Goal: Check status: Check status

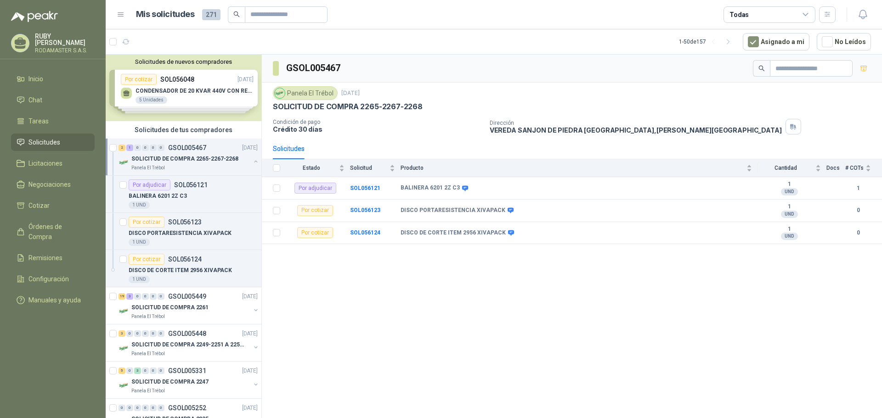
drag, startPoint x: 0, startPoint y: 0, endPoint x: 38, endPoint y: 141, distance: 145.6
click at [38, 141] on span "Solicitudes" at bounding box center [44, 142] width 32 height 10
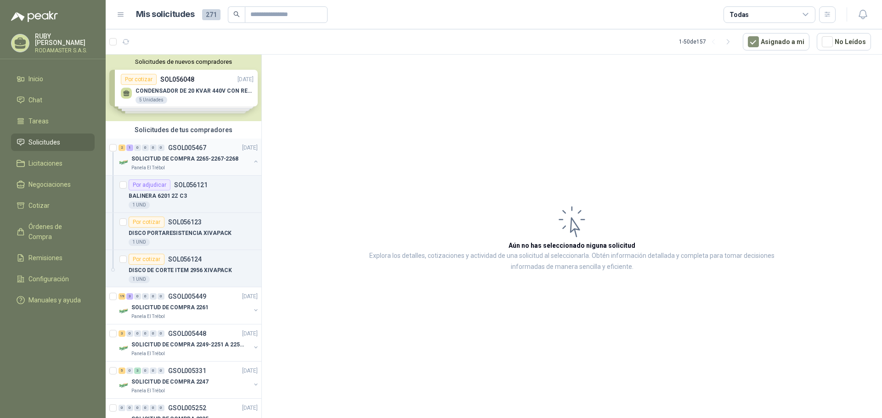
click at [203, 161] on p "SOLICITUD DE COMPRA 2265-2267-2268" at bounding box center [184, 159] width 107 height 9
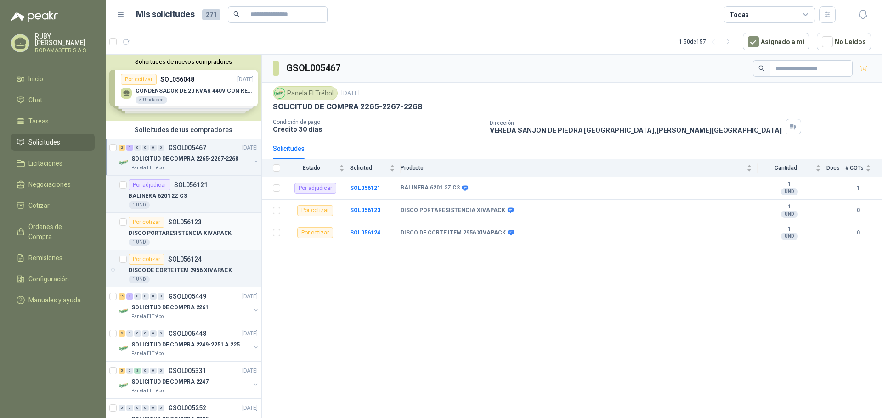
click at [199, 231] on p "DISCO PORTARESISTENCIA XIVAPACK" at bounding box center [180, 233] width 103 height 9
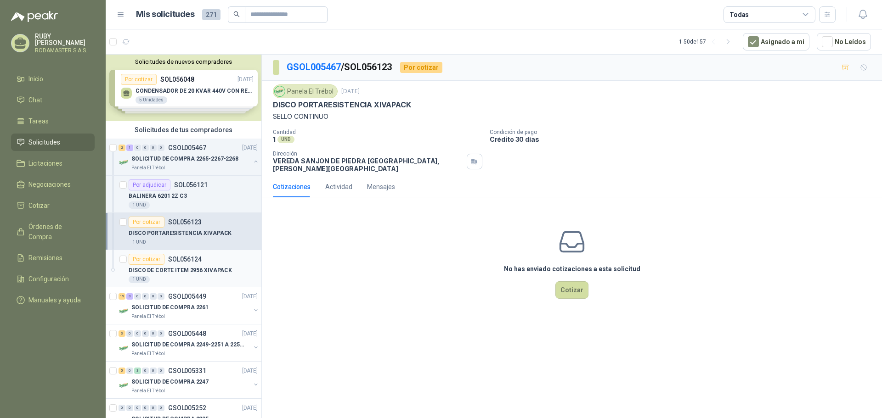
click at [189, 257] on p "SOL056124" at bounding box center [185, 259] width 34 height 6
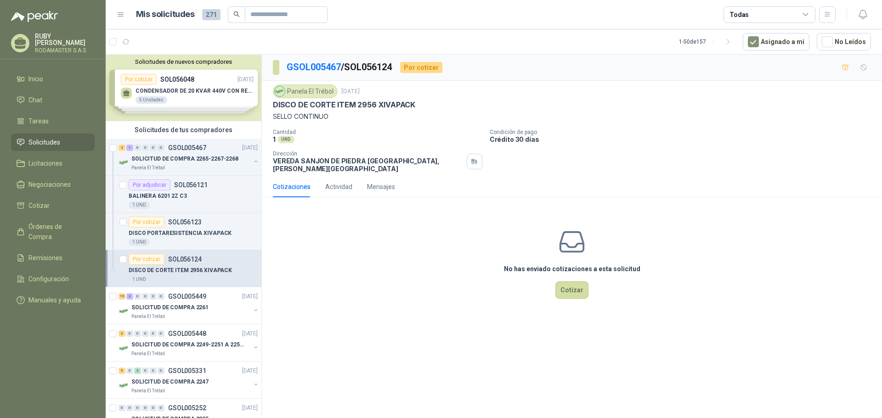
click at [278, 90] on img at bounding box center [280, 91] width 10 height 10
click at [298, 88] on div "Panela El Trébol" at bounding box center [305, 92] width 65 height 14
click at [198, 163] on p "SOLICITUD DE COMPRA 2265-2267-2268" at bounding box center [184, 159] width 107 height 9
